Goal: Task Accomplishment & Management: Manage account settings

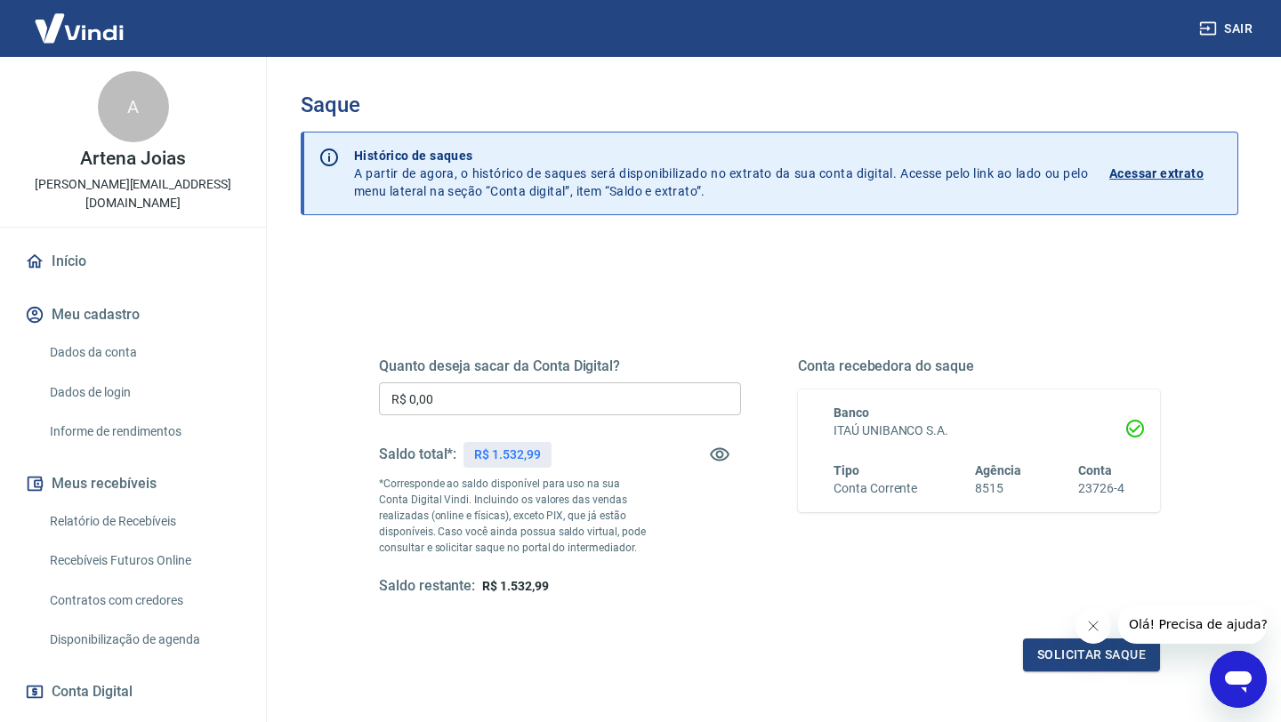
click at [404, 391] on input "R$ 0,00" at bounding box center [560, 398] width 362 height 33
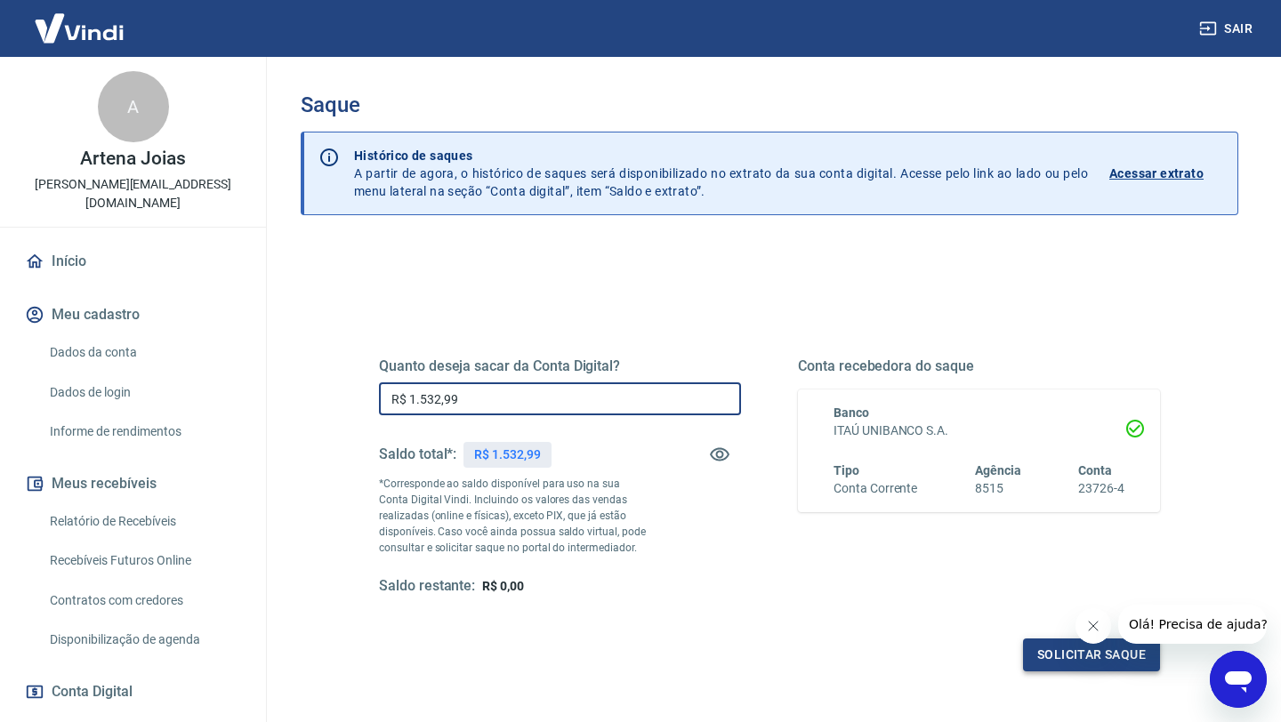
type input "R$ 1.532,99"
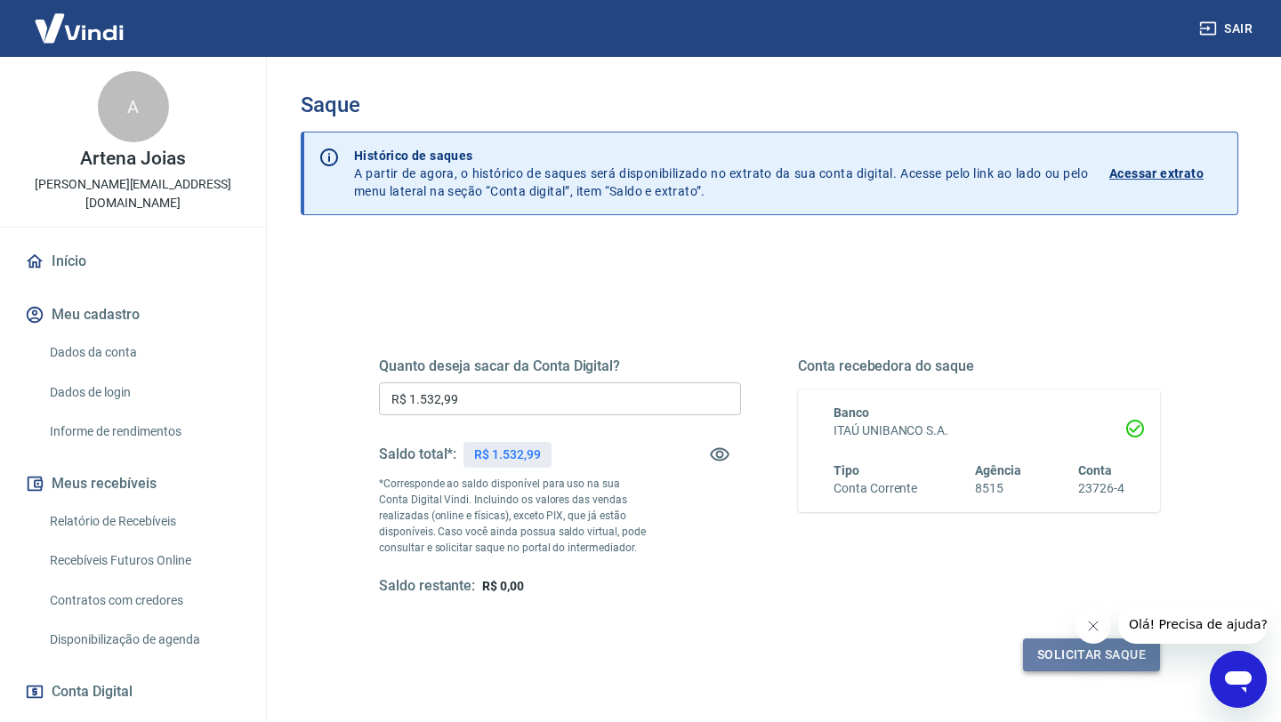
click at [1102, 656] on button "Solicitar saque" at bounding box center [1091, 655] width 137 height 33
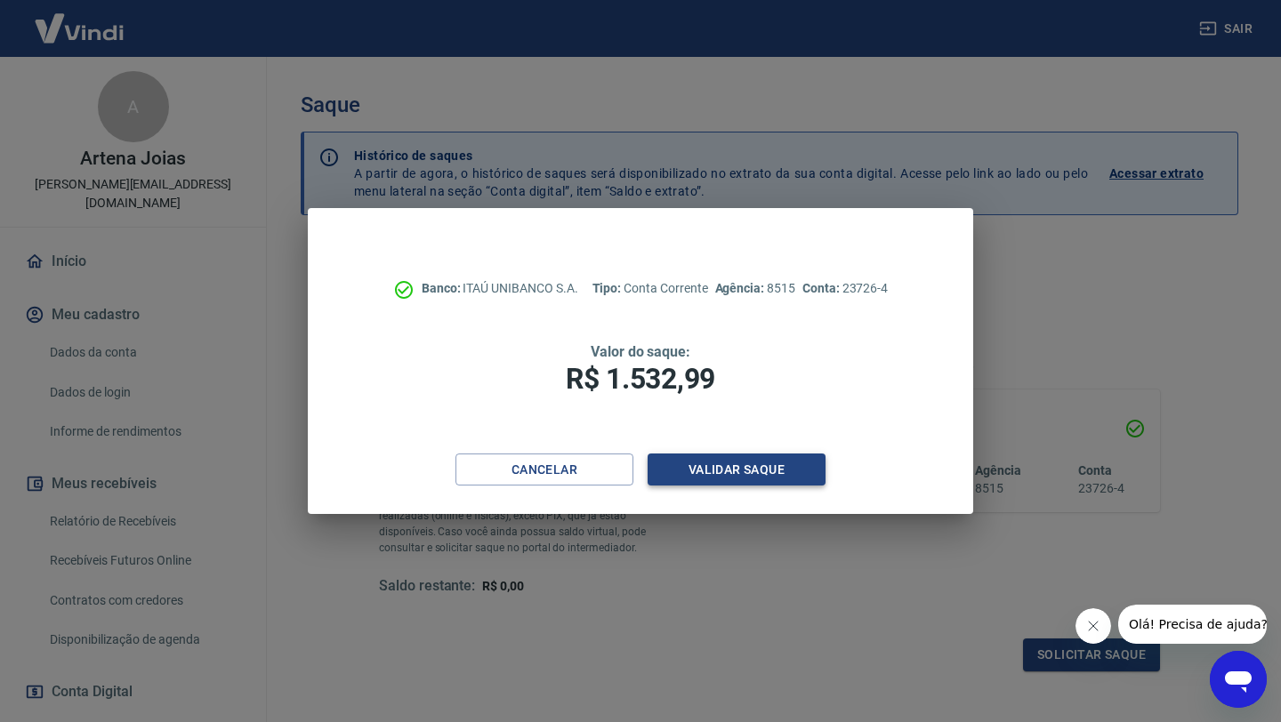
click at [730, 472] on button "Validar saque" at bounding box center [737, 470] width 178 height 33
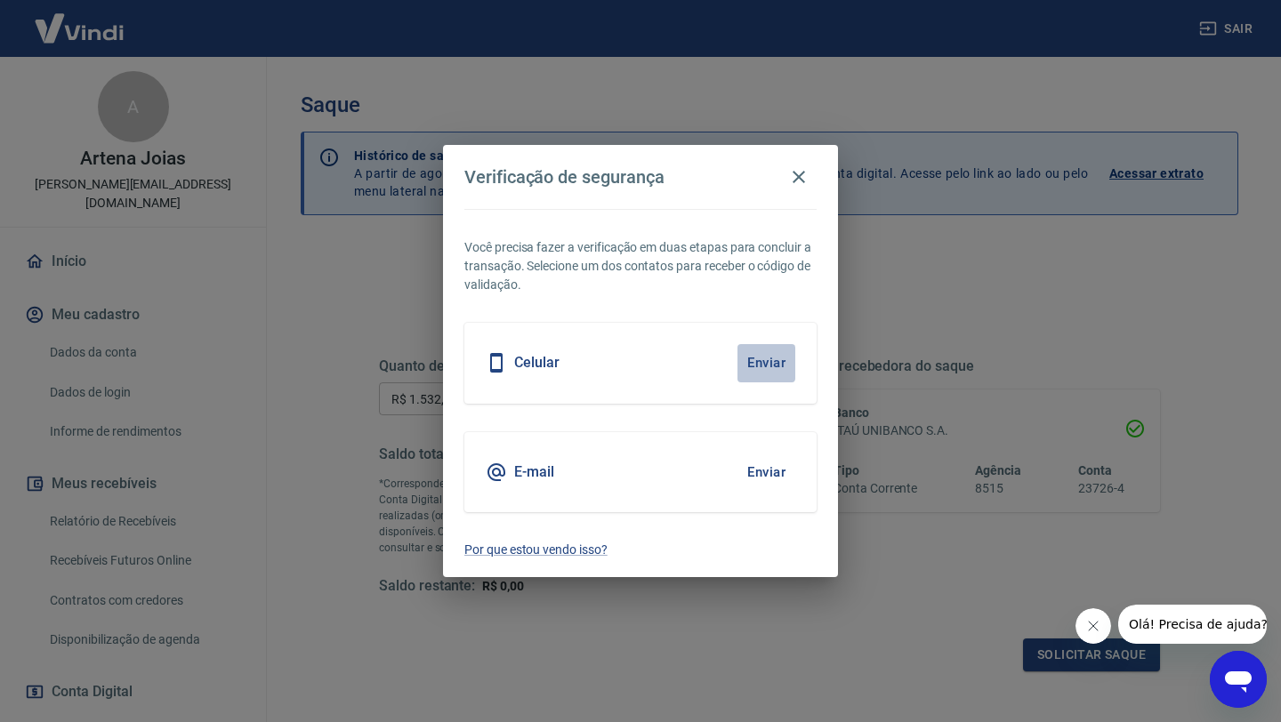
click at [772, 366] on button "Enviar" at bounding box center [766, 362] width 58 height 37
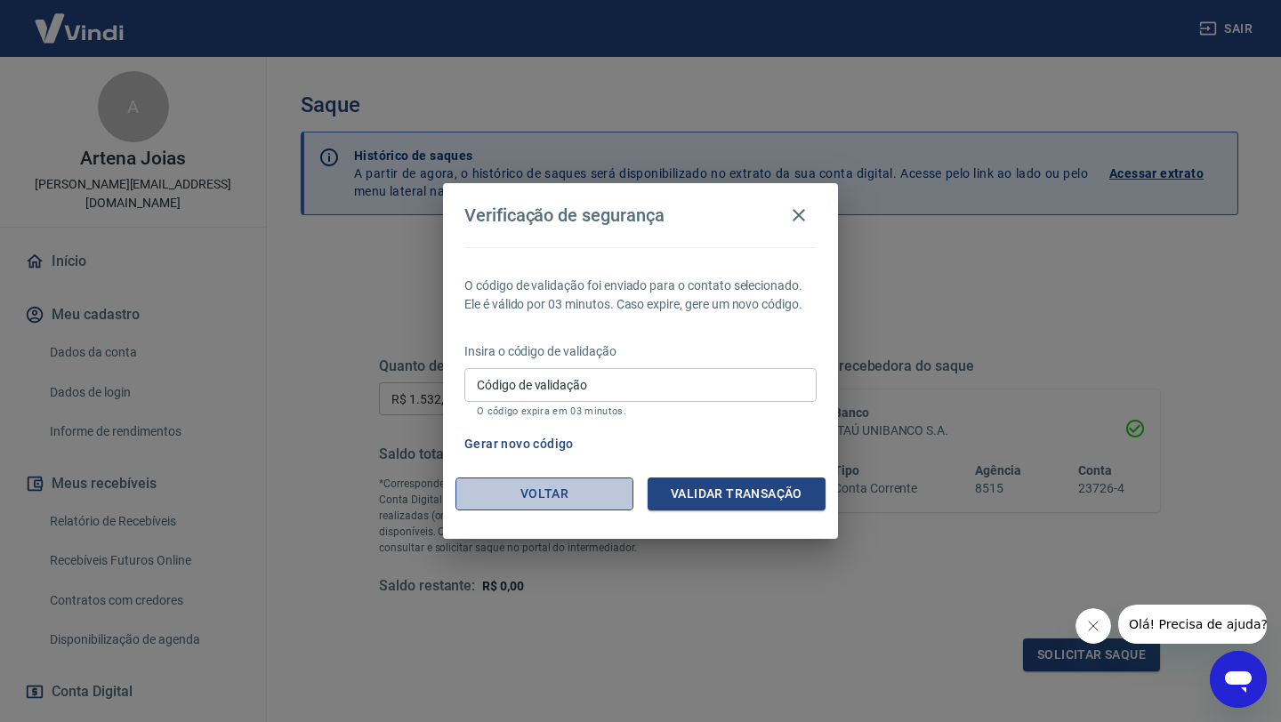
click at [543, 496] on button "Voltar" at bounding box center [544, 494] width 178 height 33
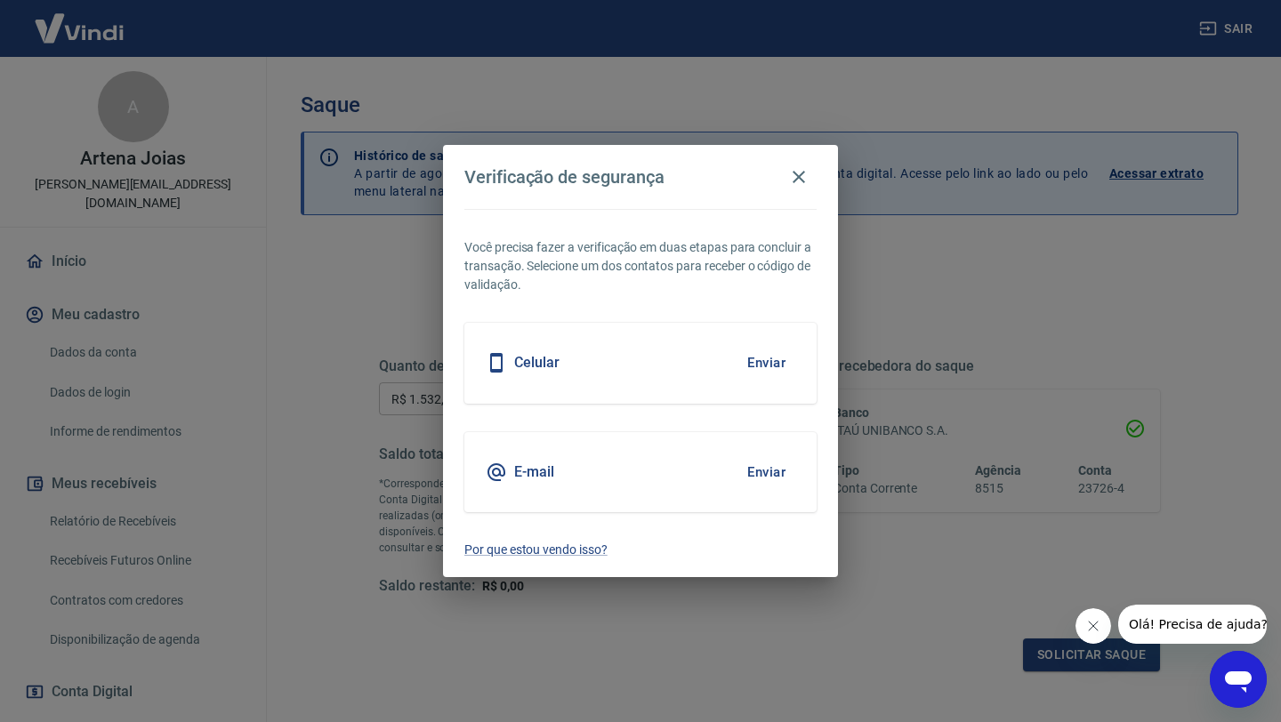
click at [771, 473] on button "Enviar" at bounding box center [766, 472] width 58 height 37
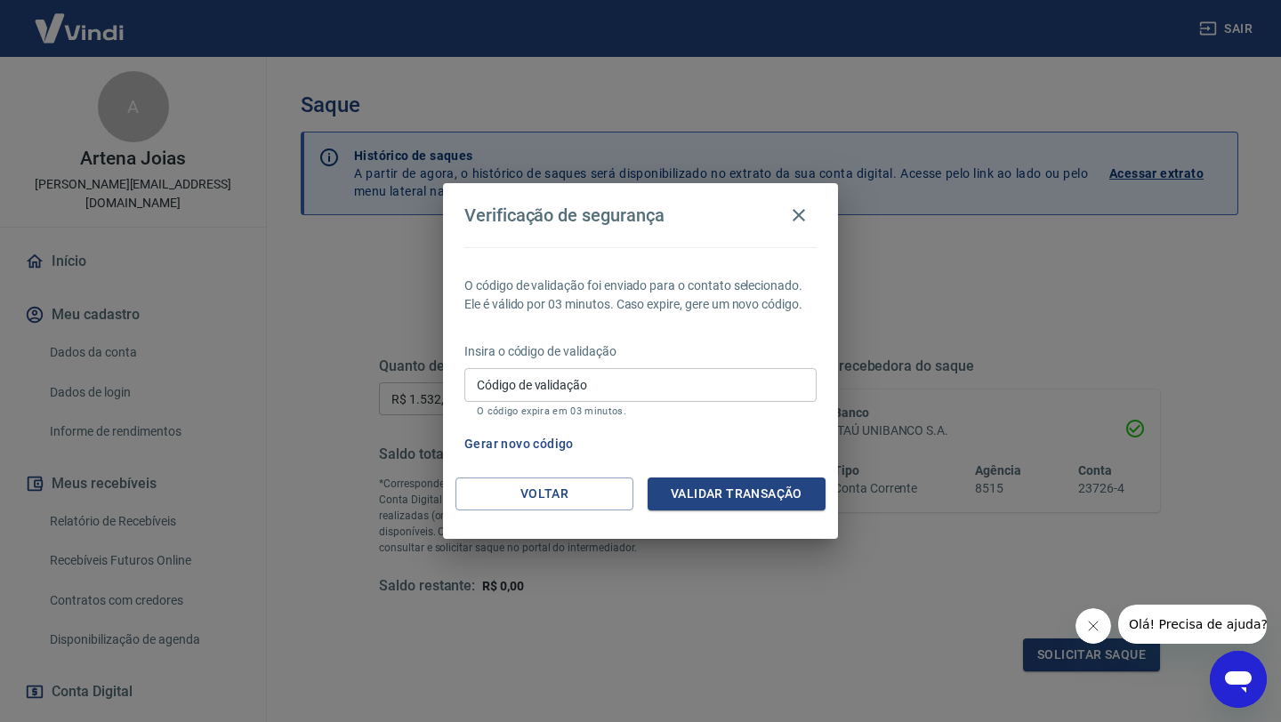
click at [505, 389] on div "Código de validação Código de validação O código expira em 03 minutos." at bounding box center [640, 392] width 352 height 48
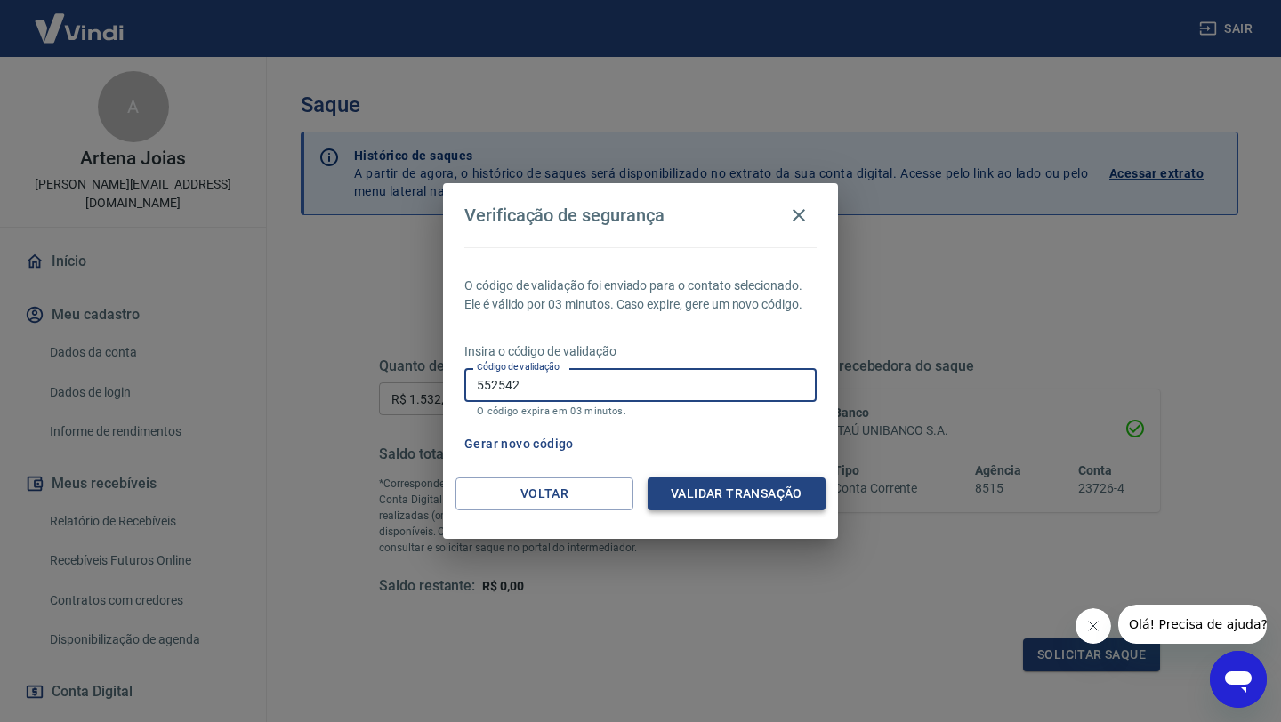
type input "552542"
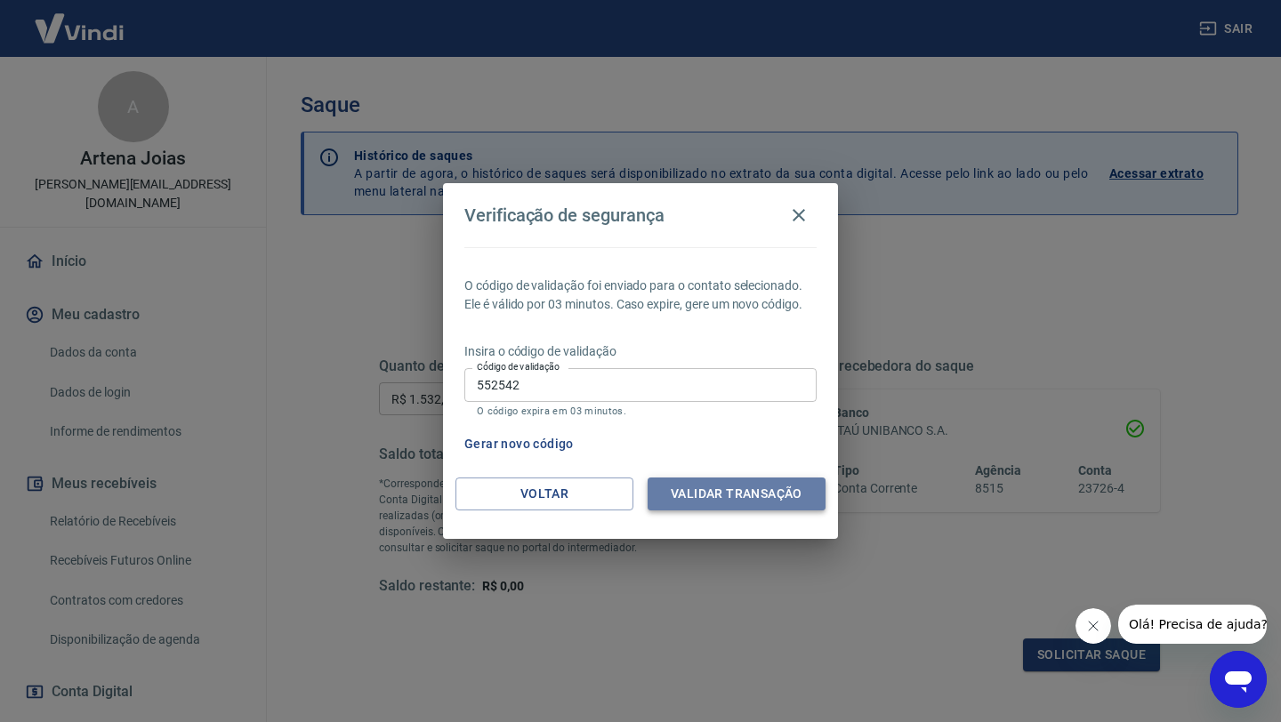
click at [739, 491] on button "Validar transação" at bounding box center [737, 494] width 178 height 33
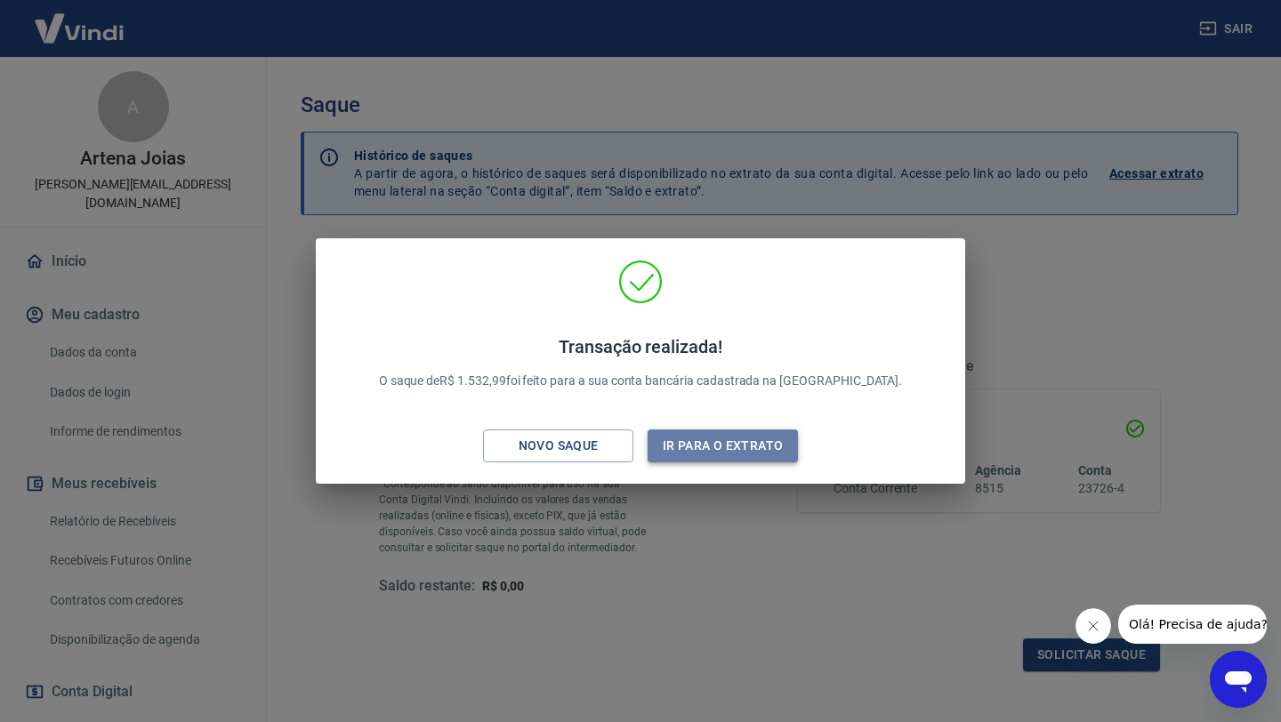
click at [704, 439] on button "Ir para o extrato" at bounding box center [723, 446] width 150 height 33
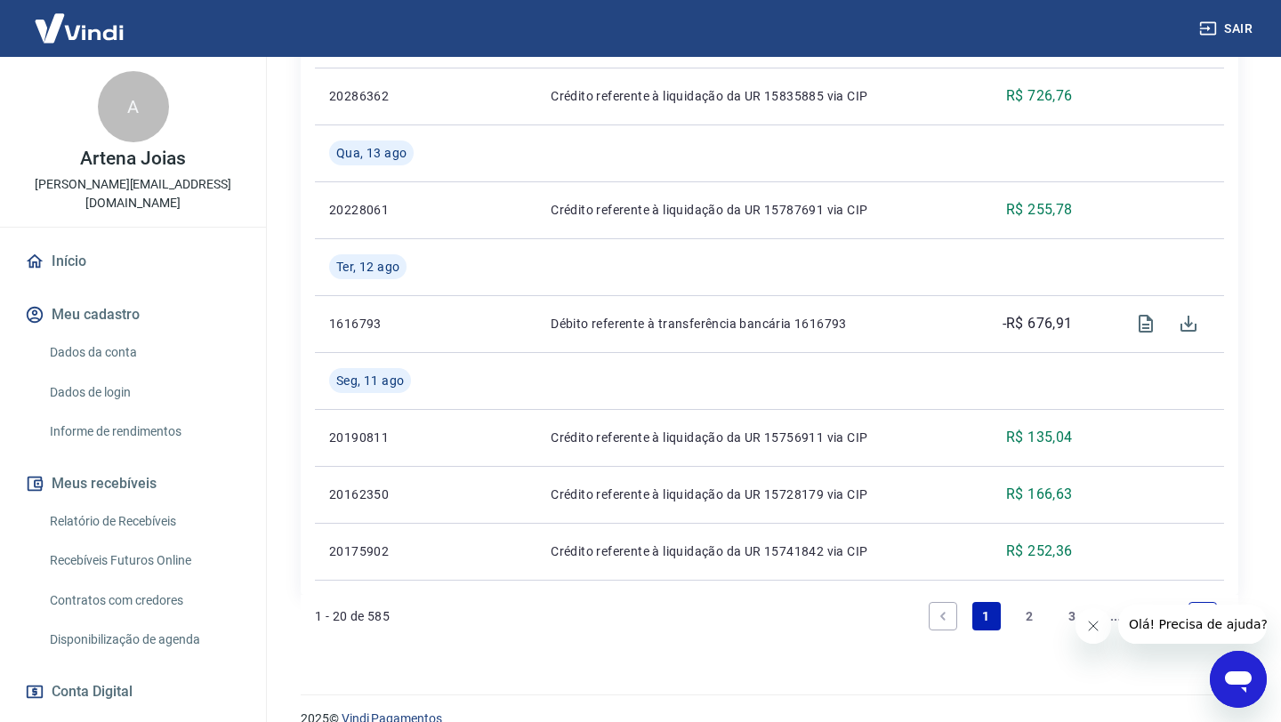
scroll to position [1852, 0]
